Goal: Navigation & Orientation: Find specific page/section

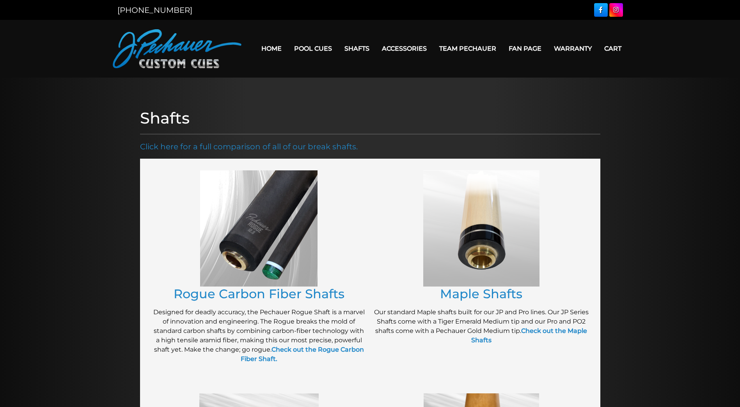
click at [277, 233] on img at bounding box center [258, 228] width 117 height 116
click at [306, 352] on strong "Check out the Rogue Carbon Fiber Shaft." at bounding box center [302, 354] width 123 height 17
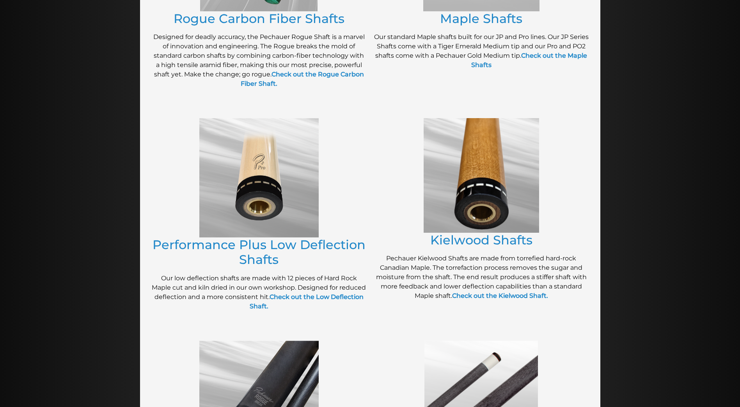
scroll to position [274, 0]
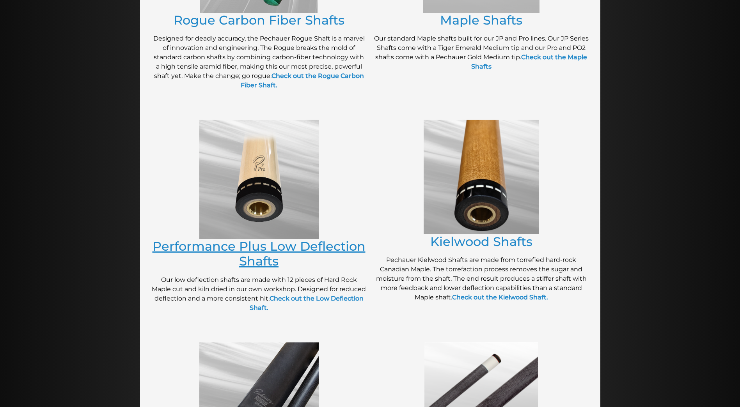
click at [265, 246] on link "Performance Plus Low Deflection Shafts" at bounding box center [259, 254] width 213 height 30
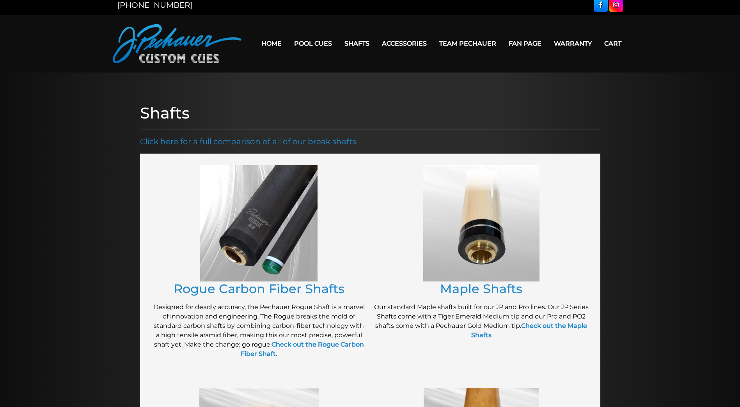
scroll to position [0, 0]
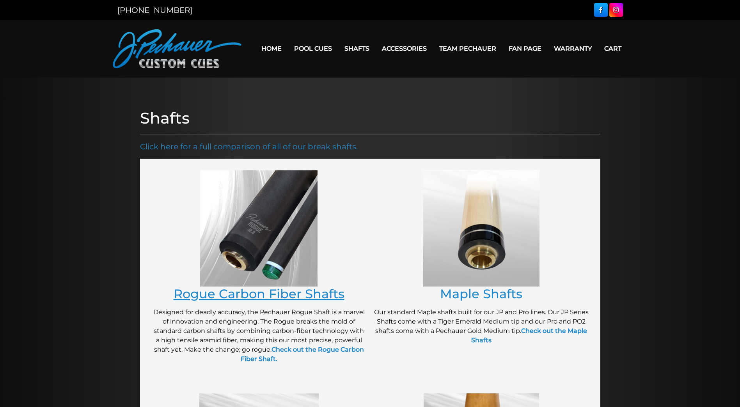
click at [243, 293] on link "Rogue Carbon Fiber Shafts" at bounding box center [259, 293] width 171 height 15
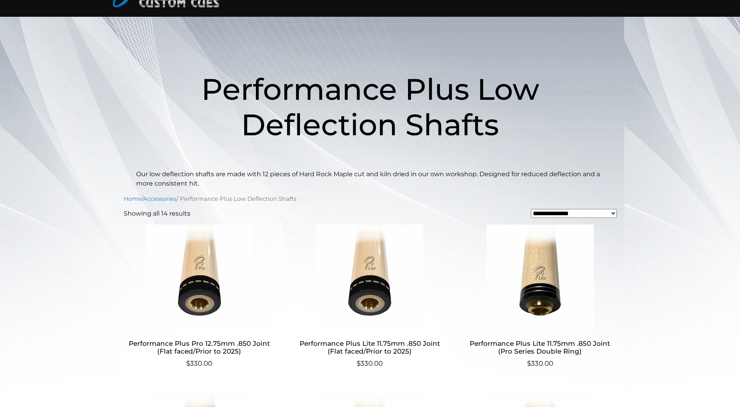
scroll to position [58, 0]
